Goal: Task Accomplishment & Management: Manage account settings

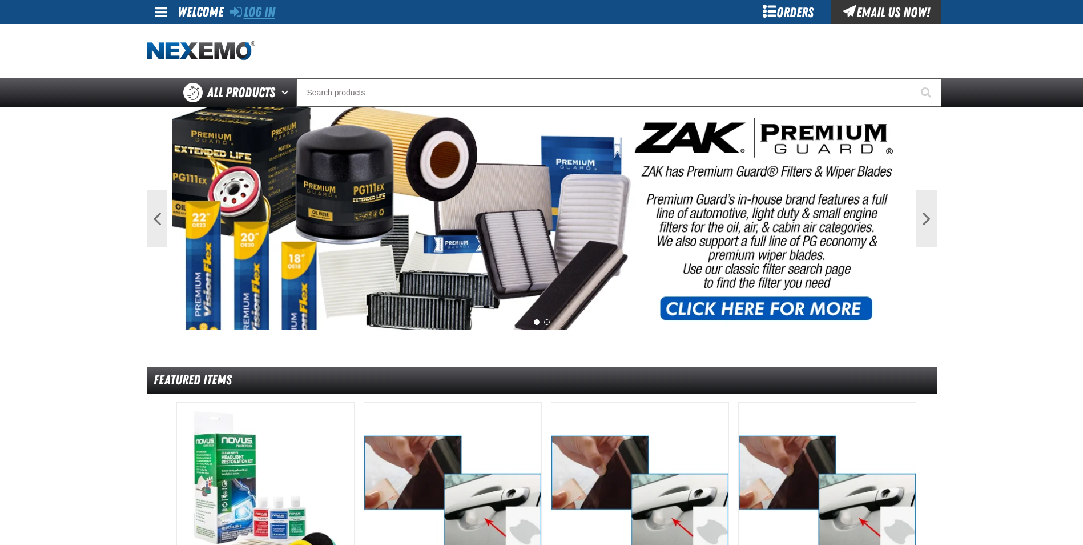
click at [255, 10] on link "Log In" at bounding box center [252, 12] width 45 height 16
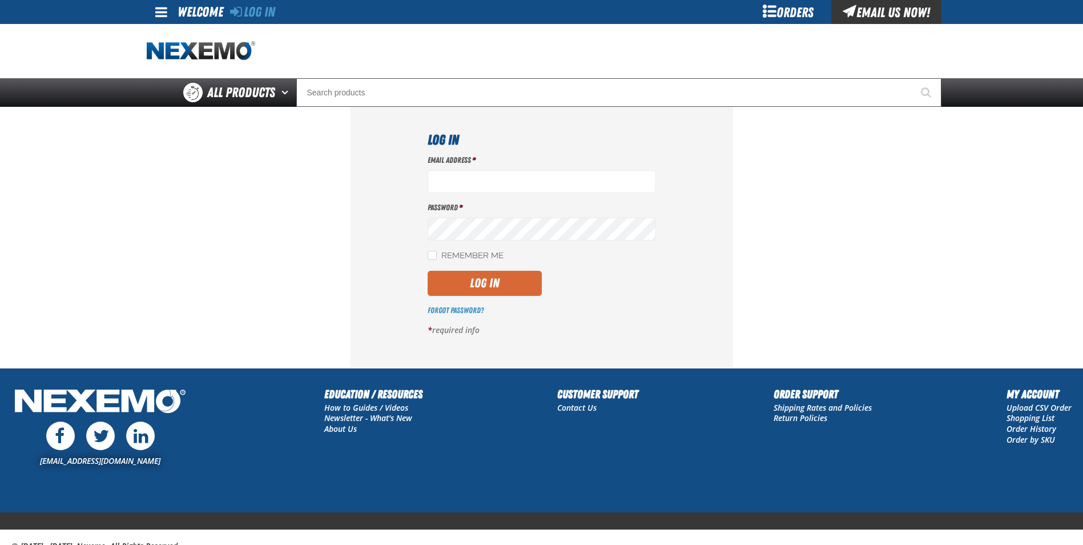
type input "jreeves@vtaig.com"
click at [488, 283] on button "Log In" at bounding box center [485, 283] width 114 height 25
